Goal: Complete application form

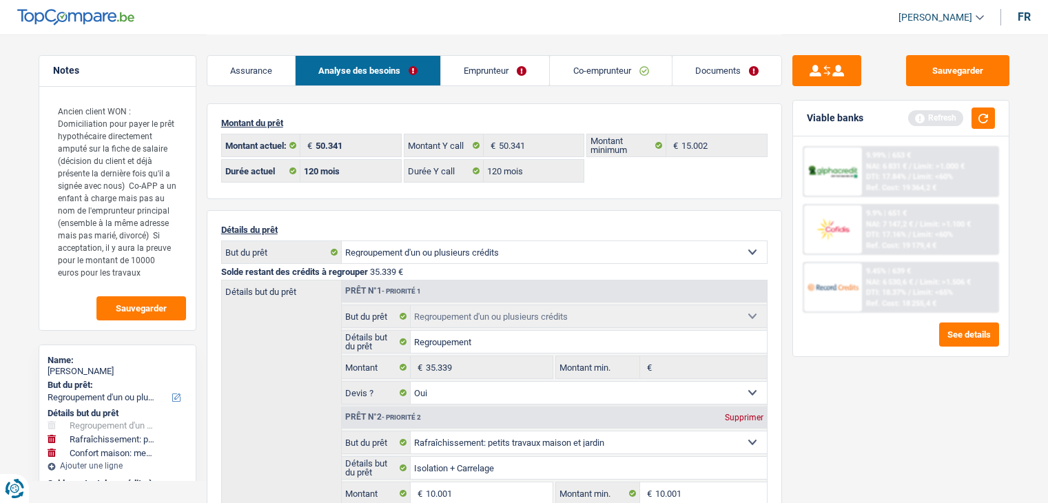
select select "refinancing"
select select "houseOrGarden"
select select "household"
select select "120"
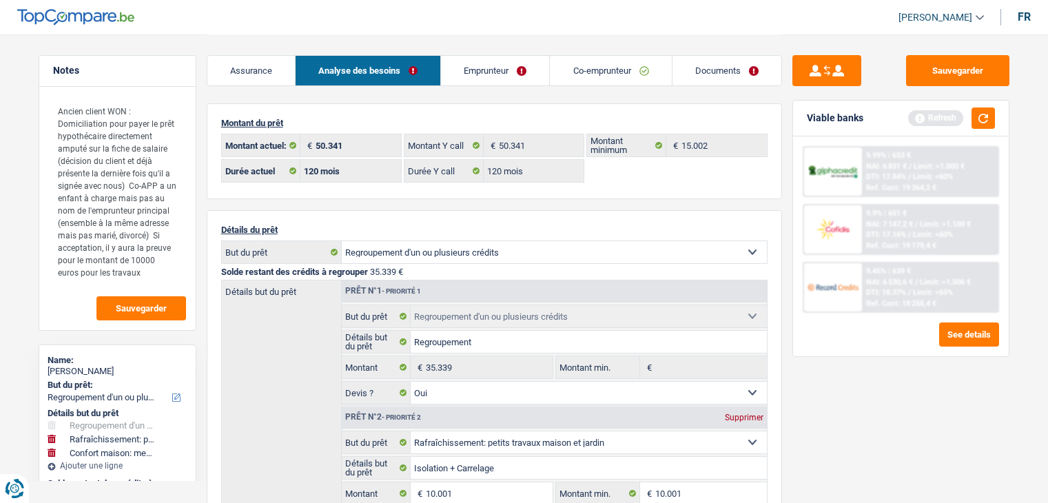
select select "120"
select select "refinancing"
select select "yes"
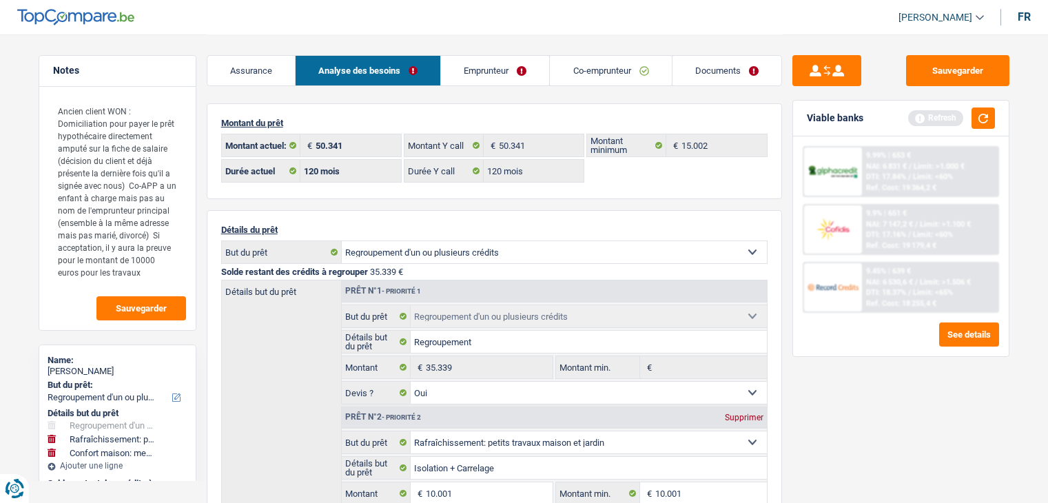
select select "houseOrGarden"
select select "yes"
select select "household"
select select "false"
select select "120"
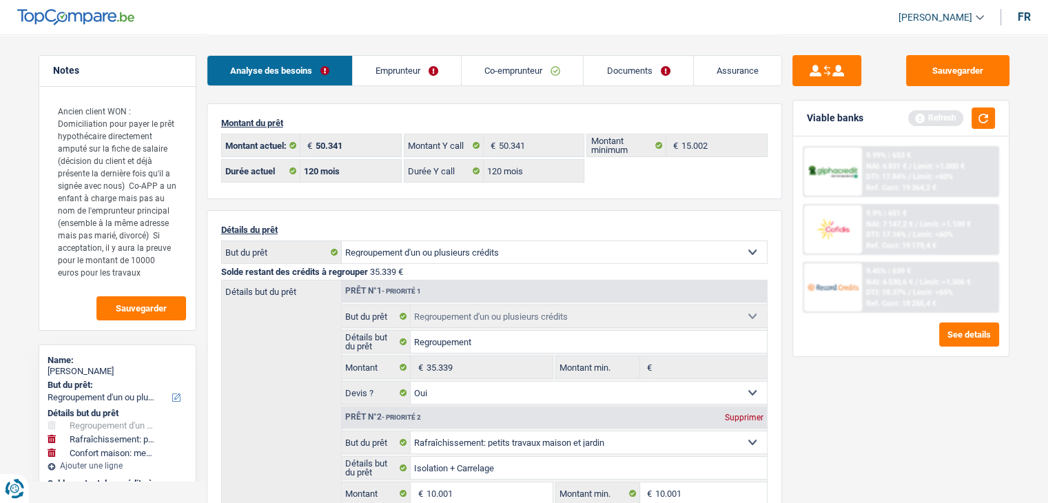
scroll to position [482, 0]
